Goal: Task Accomplishment & Management: Complete application form

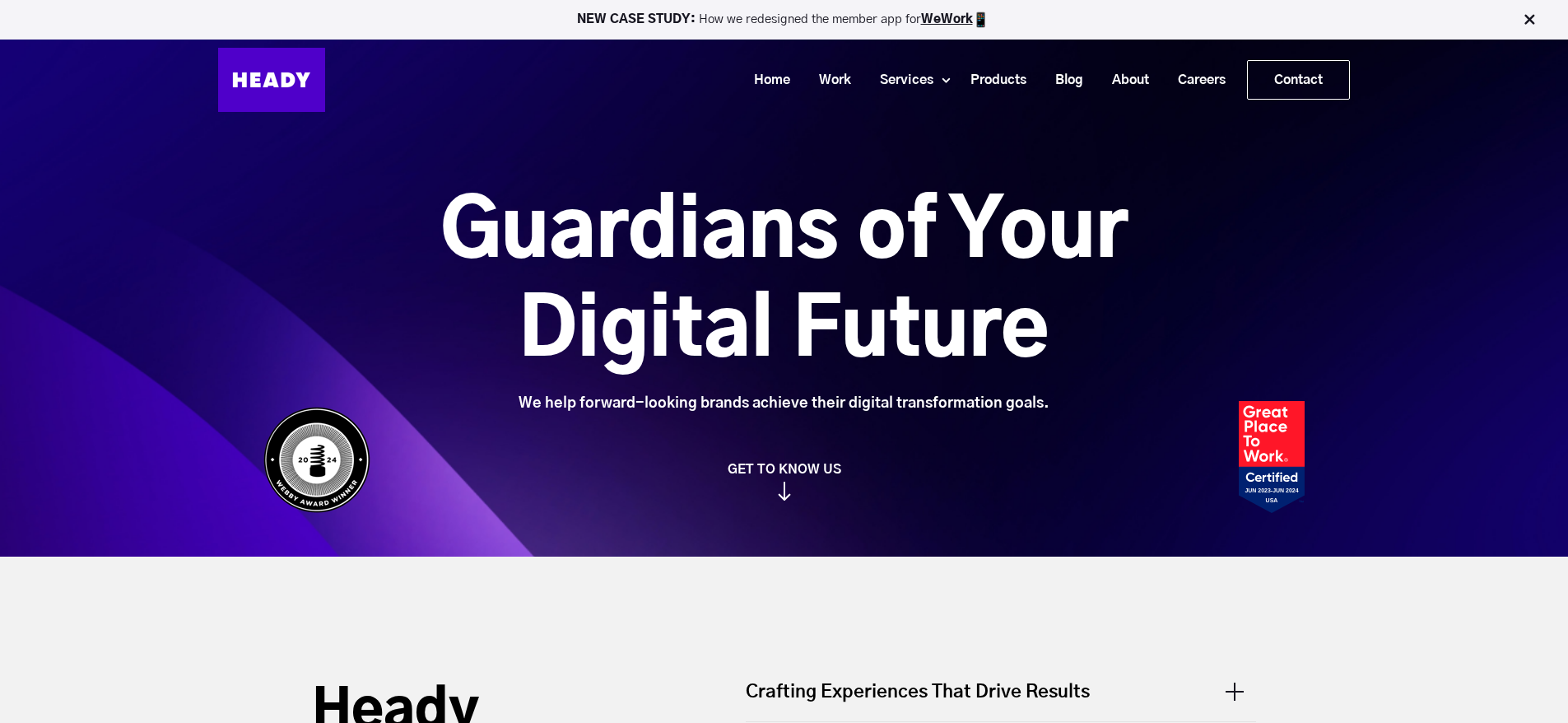
click at [1198, 87] on link "Careers" at bounding box center [1196, 80] width 77 height 31
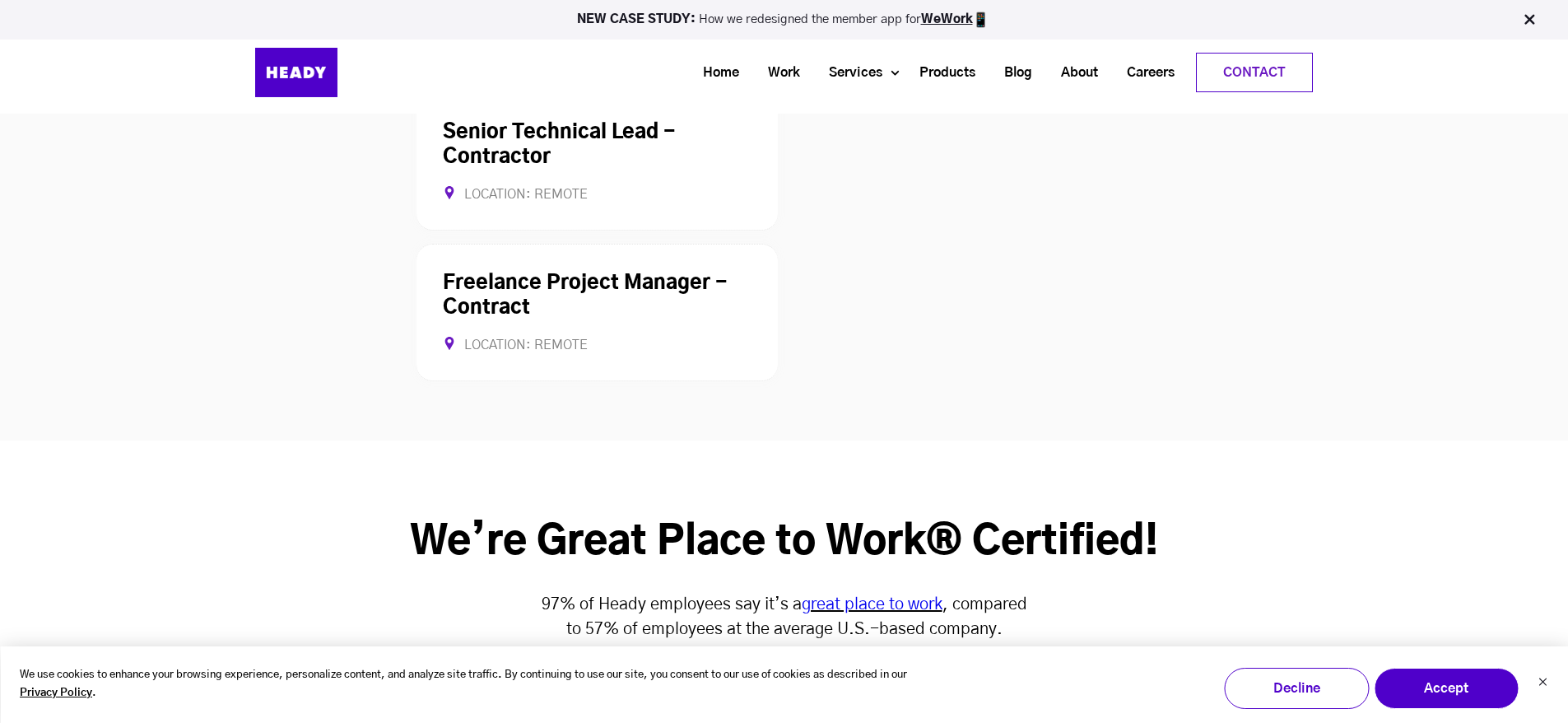
scroll to position [4365, 0]
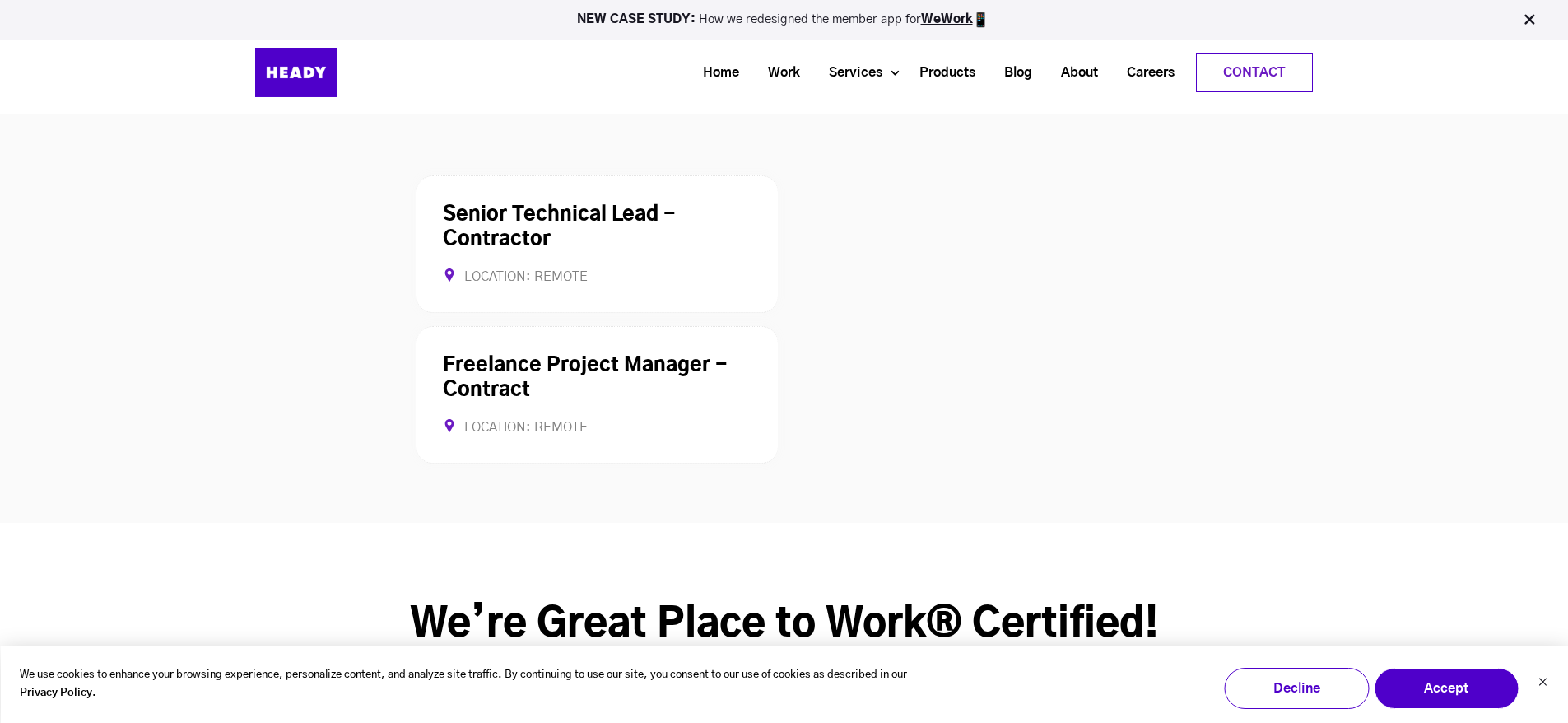
click at [505, 356] on link "Freelance Project Manager - Contract" at bounding box center [585, 377] width 285 height 44
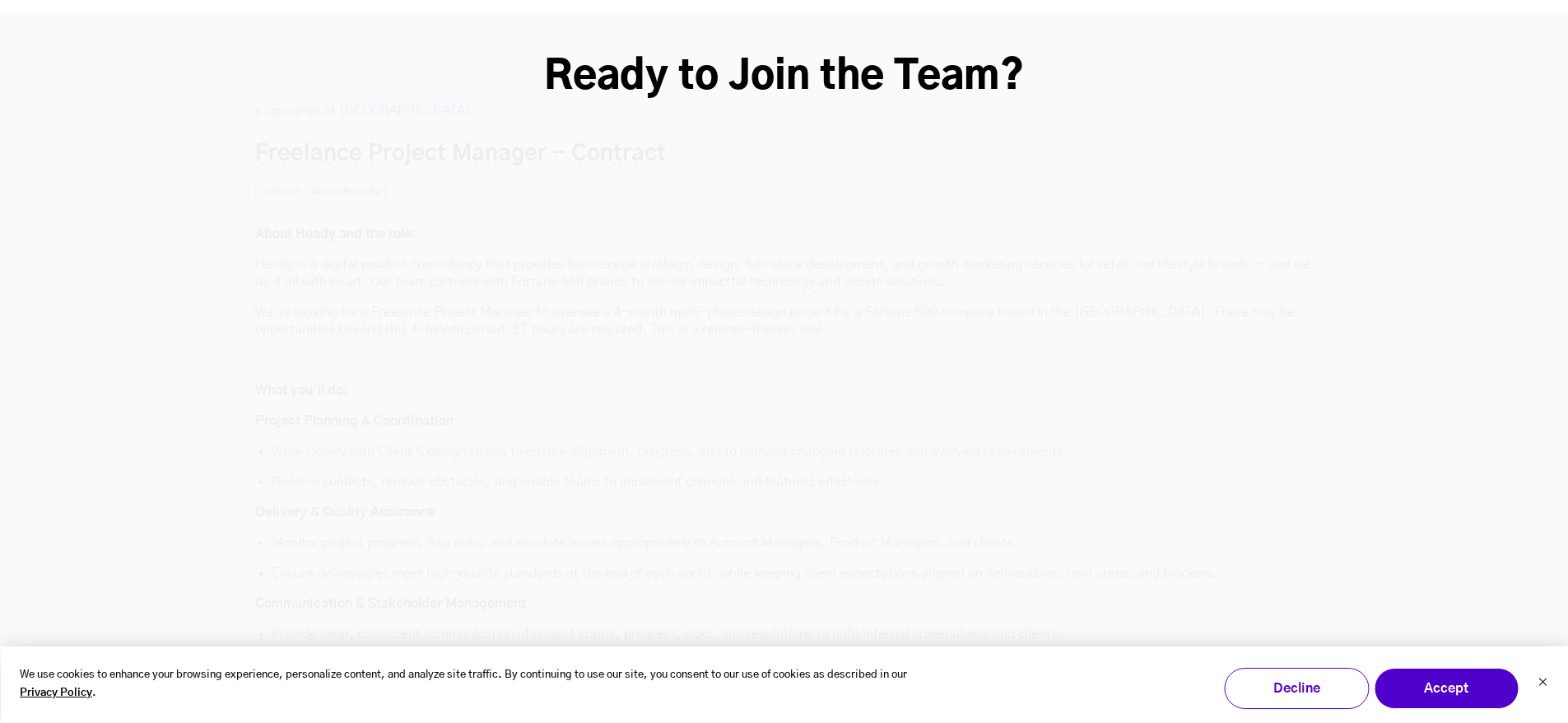
scroll to position [4388, 0]
